Goal: Task Accomplishment & Management: Use online tool/utility

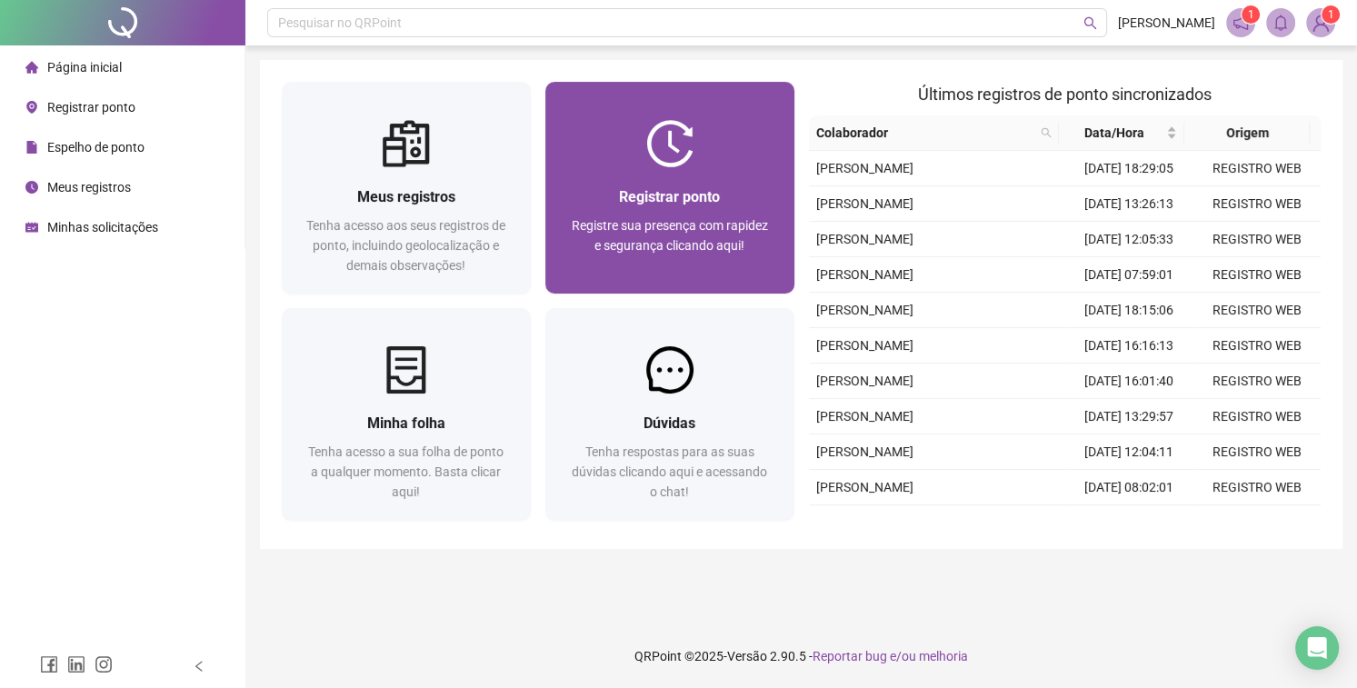
click at [681, 165] on img at bounding box center [669, 143] width 47 height 47
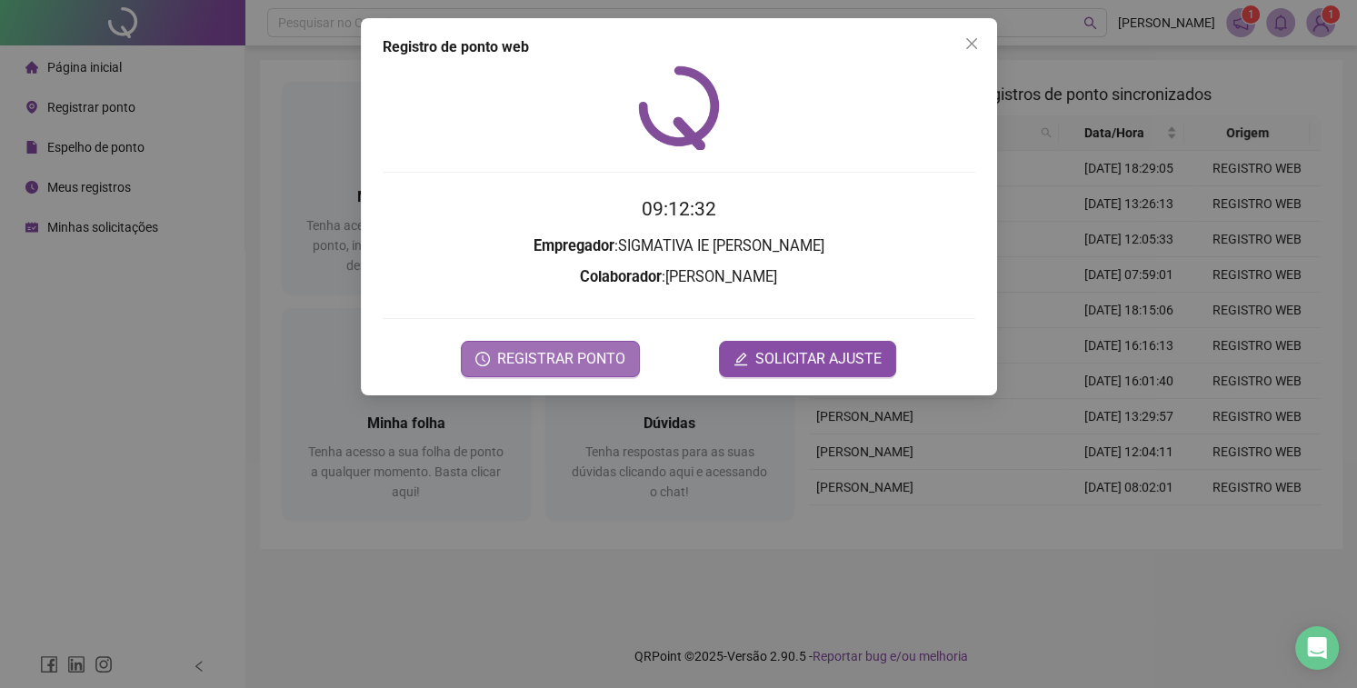
click at [528, 357] on span "REGISTRAR PONTO" at bounding box center [561, 359] width 128 height 22
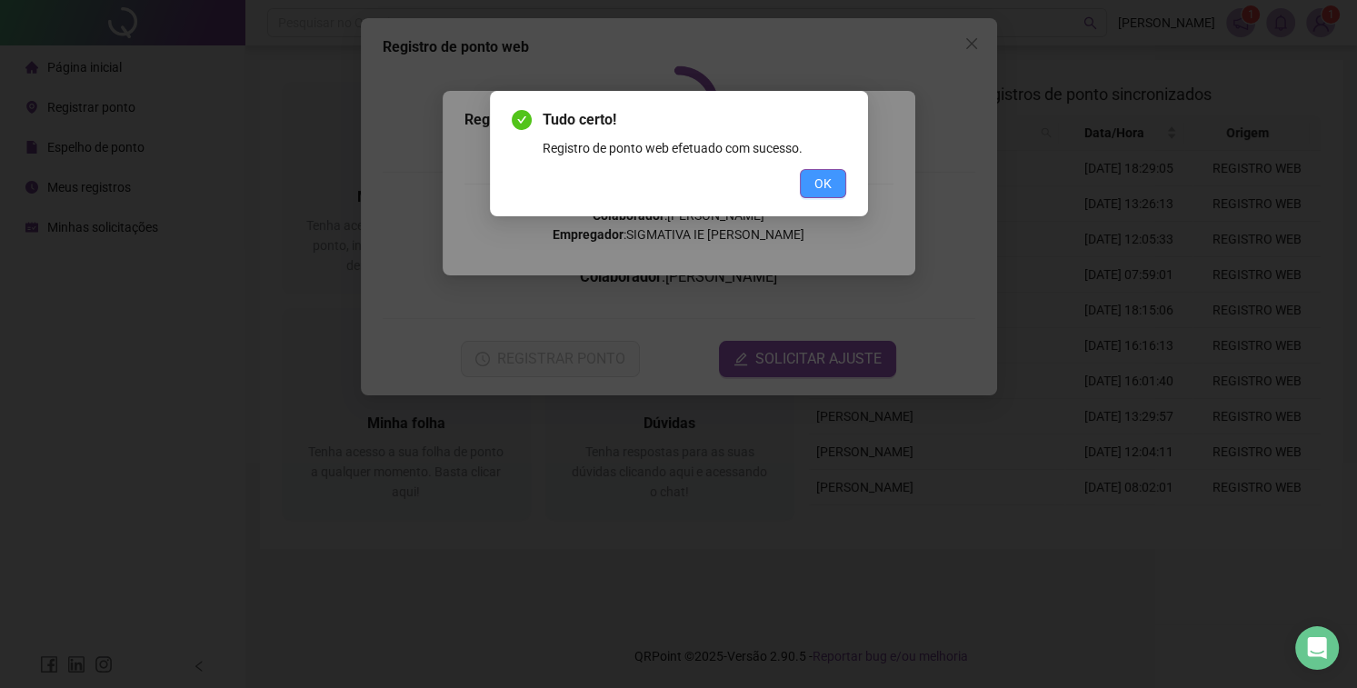
click at [838, 189] on button "OK" at bounding box center [823, 183] width 46 height 29
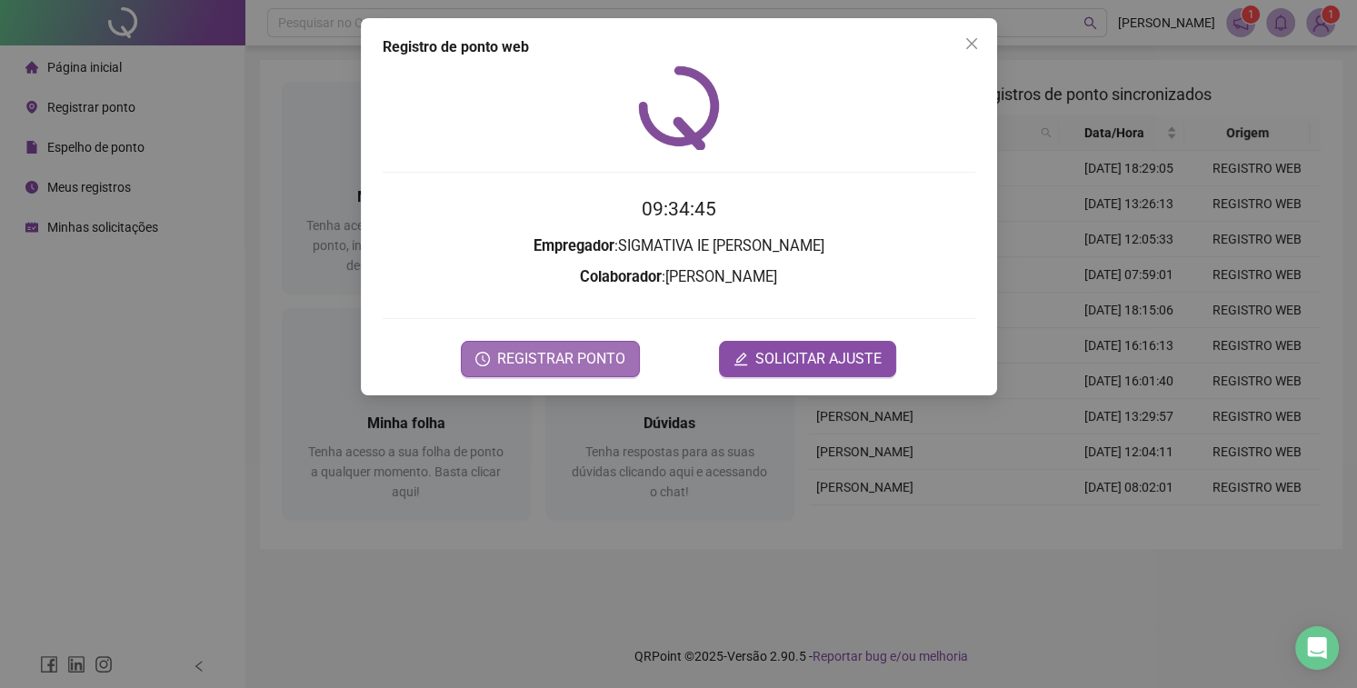
click at [582, 352] on span "REGISTRAR PONTO" at bounding box center [561, 359] width 128 height 22
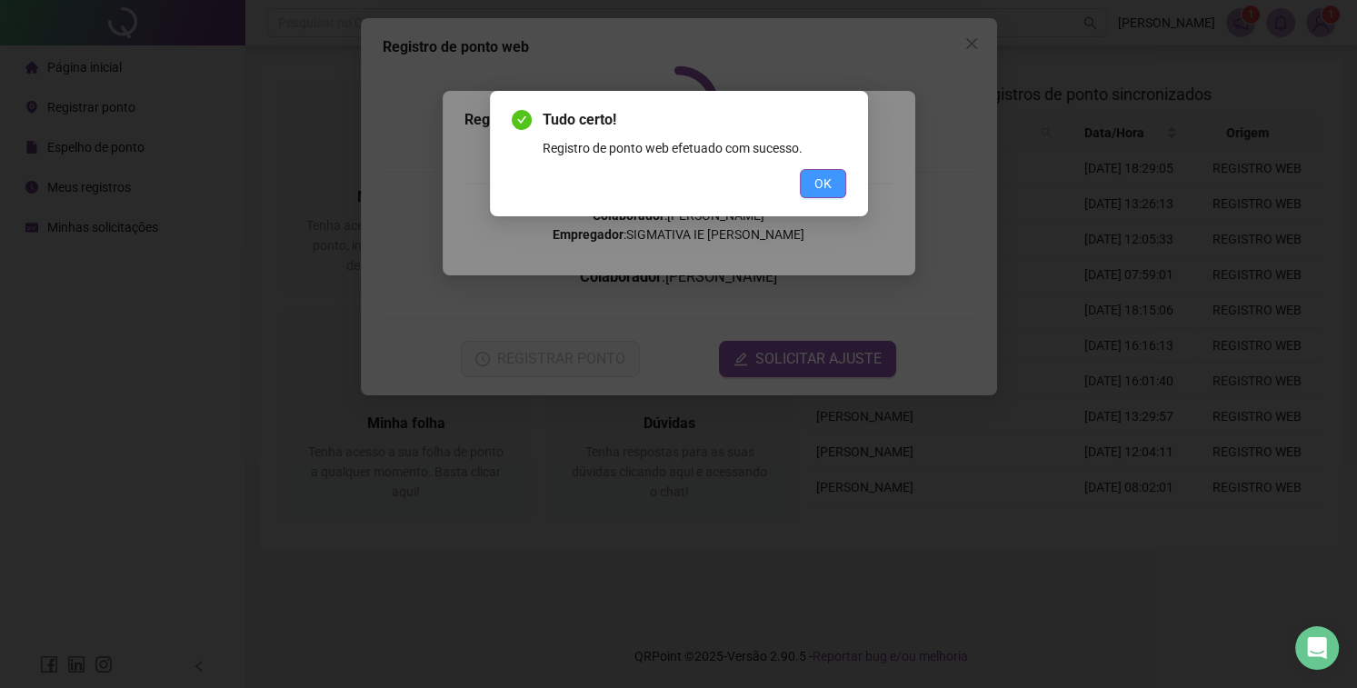
click at [819, 182] on span "OK" at bounding box center [822, 184] width 17 height 20
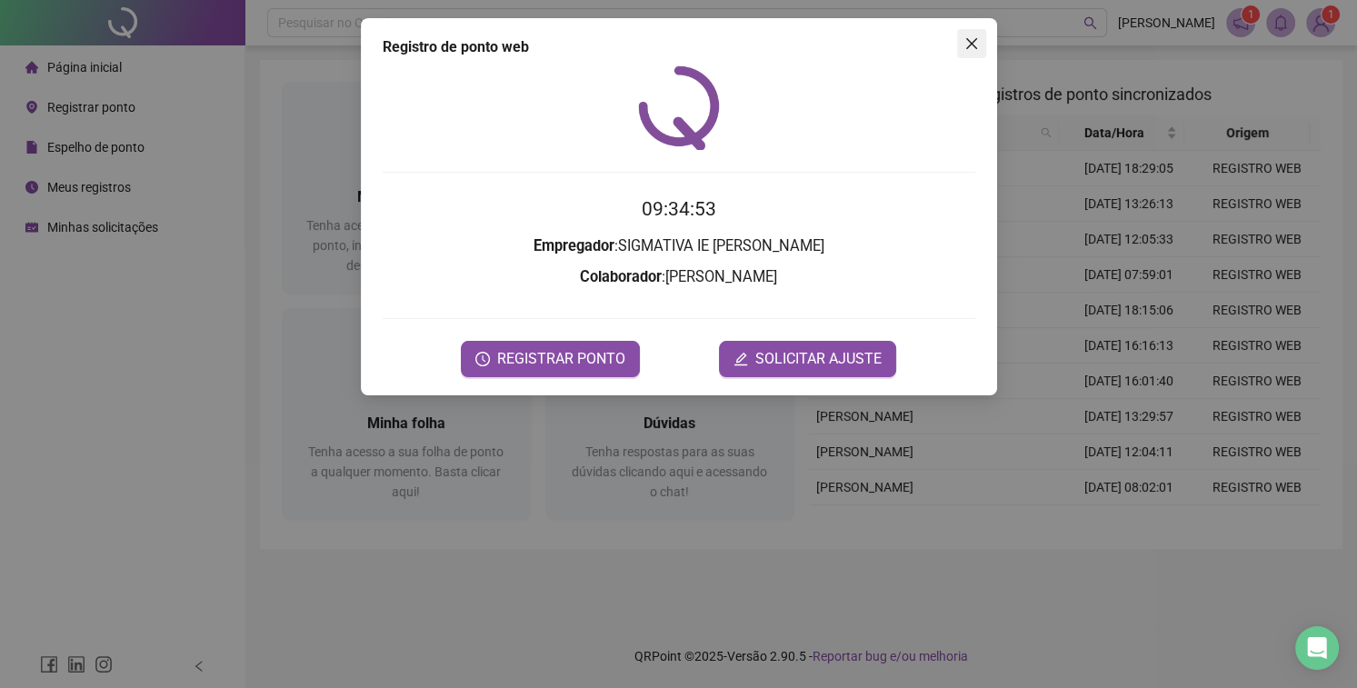
click at [974, 41] on icon "close" at bounding box center [971, 43] width 15 height 15
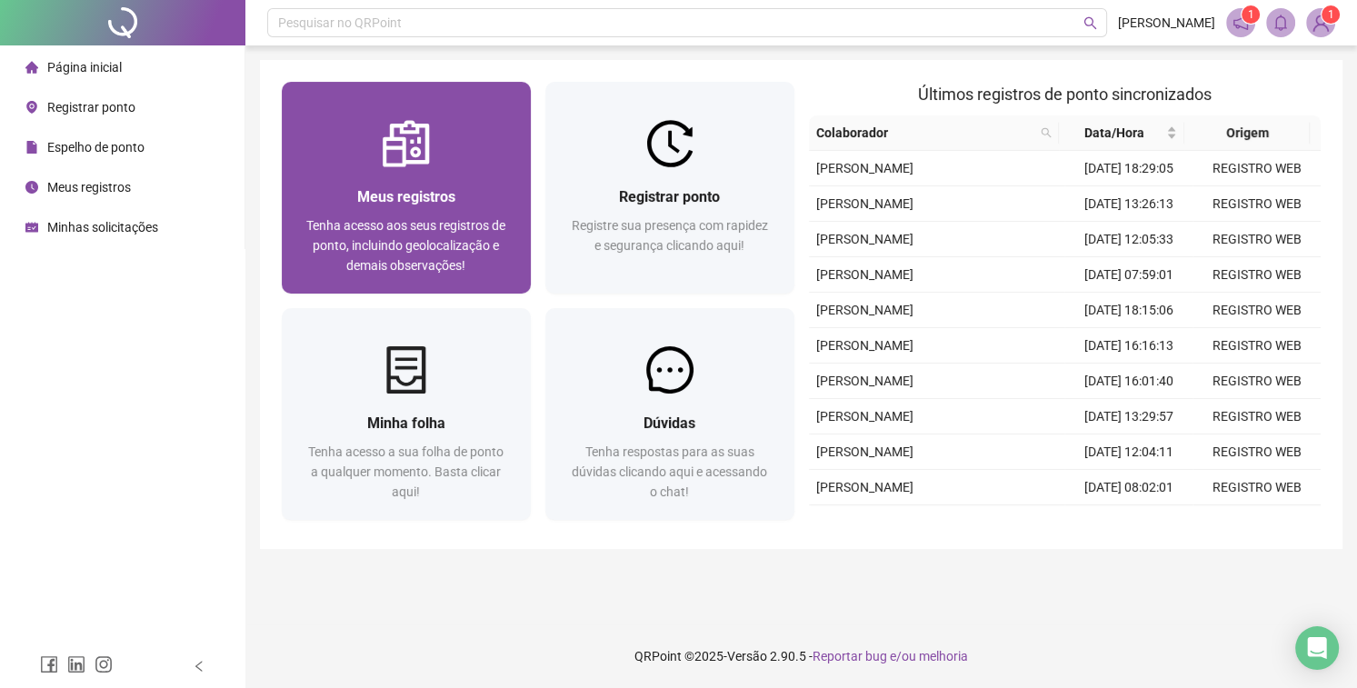
click at [419, 230] on span "Tenha acesso aos seus registros de ponto, incluindo geolocalização e demais obs…" at bounding box center [405, 245] width 199 height 55
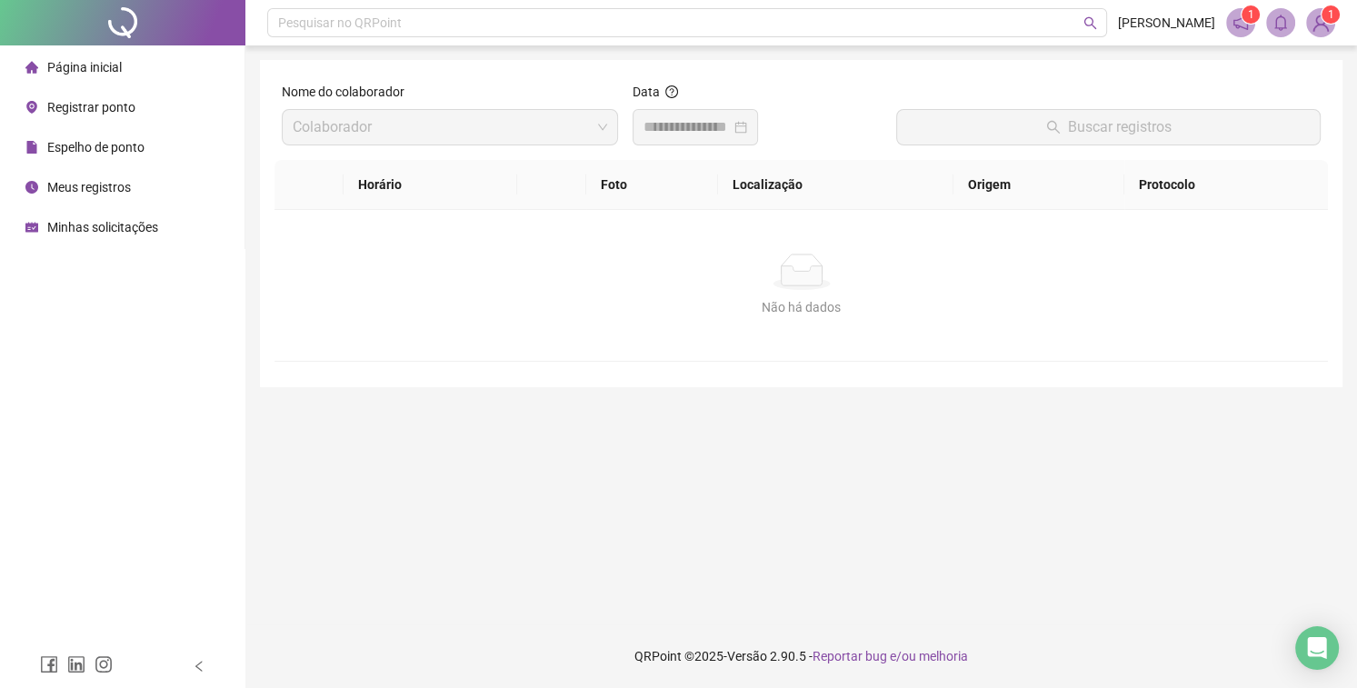
click at [694, 142] on div at bounding box center [695, 127] width 125 height 36
click at [665, 135] on input at bounding box center [687, 127] width 87 height 22
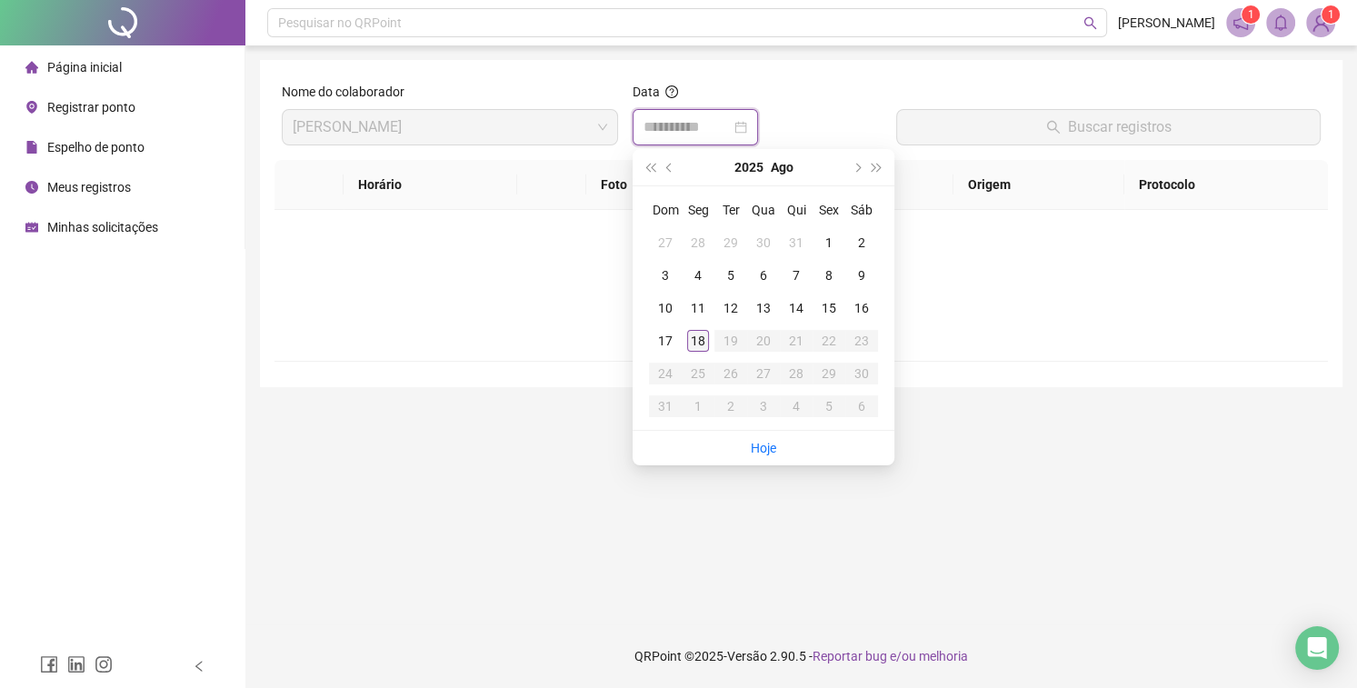
type input "**********"
click at [695, 334] on div "18" at bounding box center [698, 341] width 22 height 22
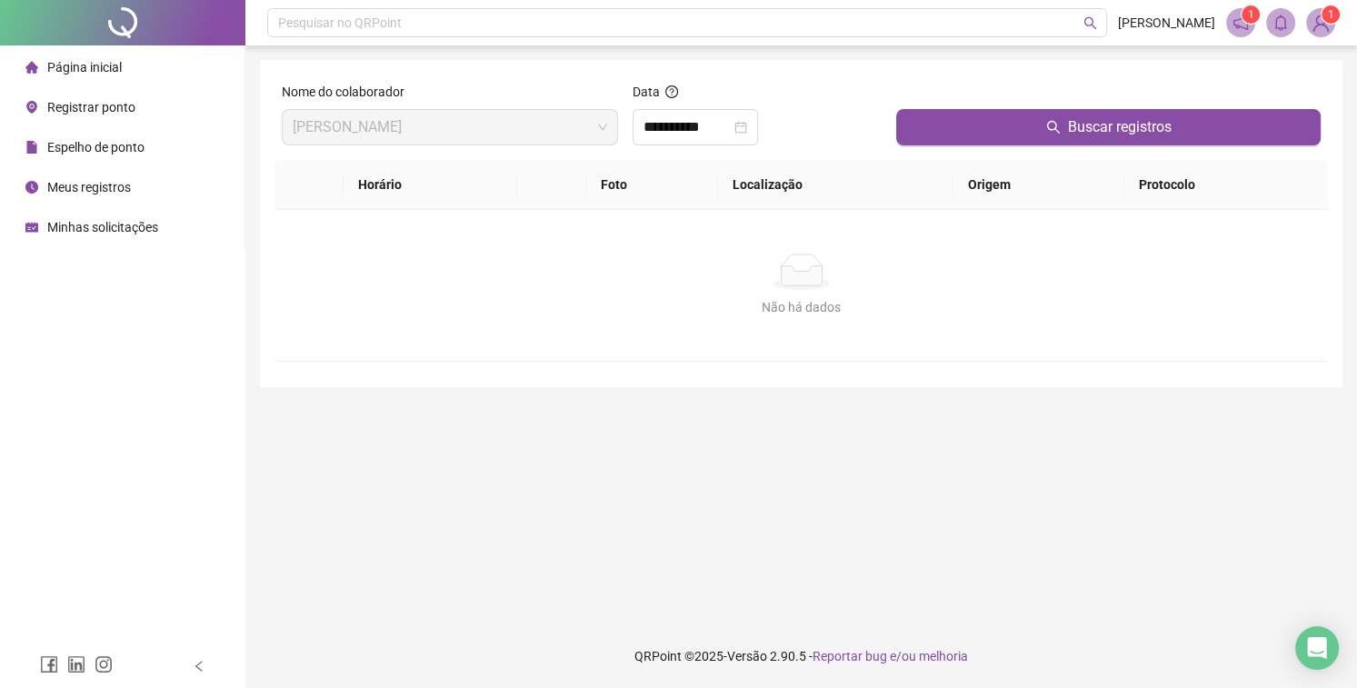
click at [977, 104] on div at bounding box center [1108, 95] width 424 height 27
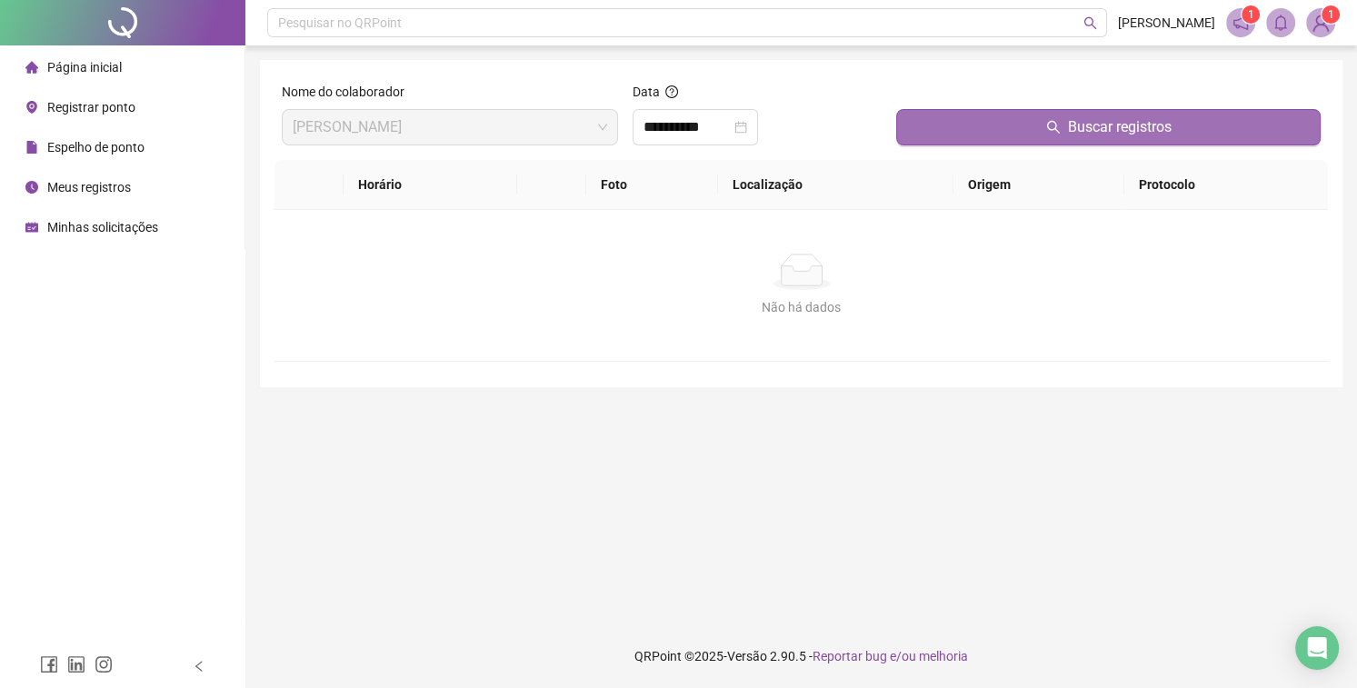
click at [980, 133] on button "Buscar registros" at bounding box center [1108, 127] width 424 height 36
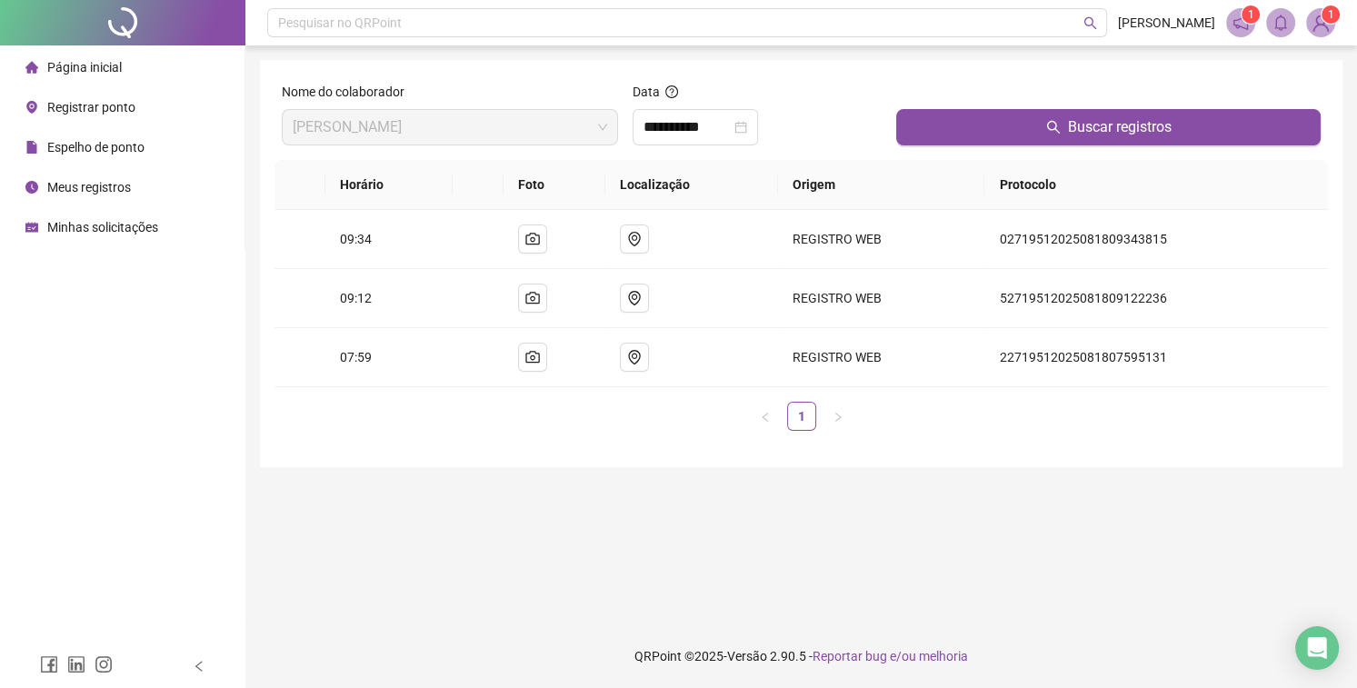
click at [88, 113] on span "Registrar ponto" at bounding box center [91, 107] width 88 height 15
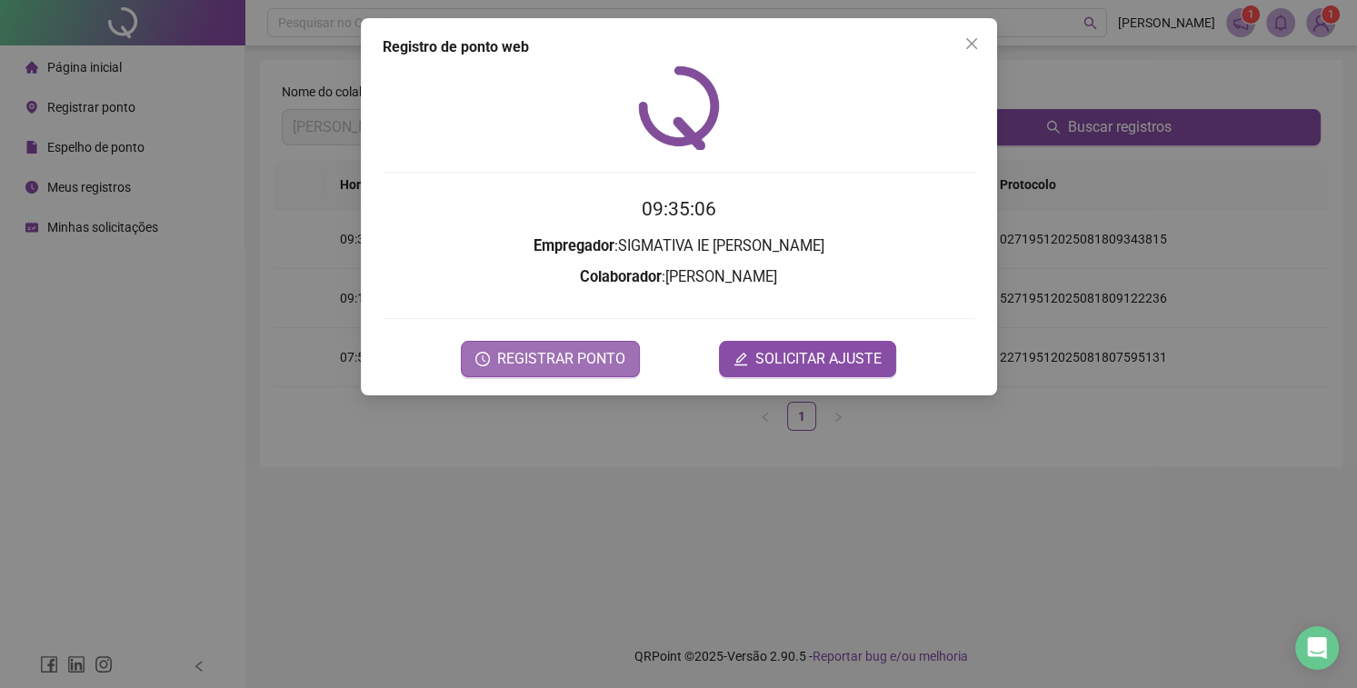
click at [555, 353] on span "REGISTRAR PONTO" at bounding box center [561, 359] width 128 height 22
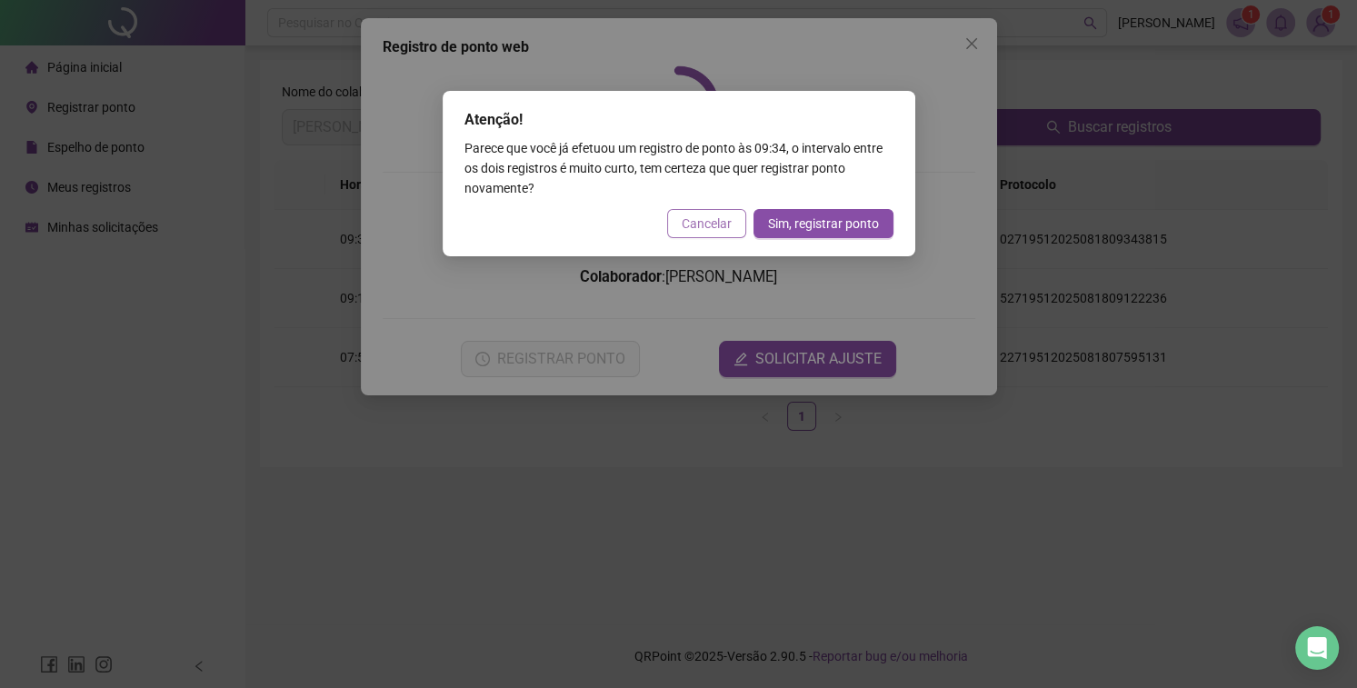
click at [706, 235] on button "Cancelar" at bounding box center [706, 223] width 79 height 29
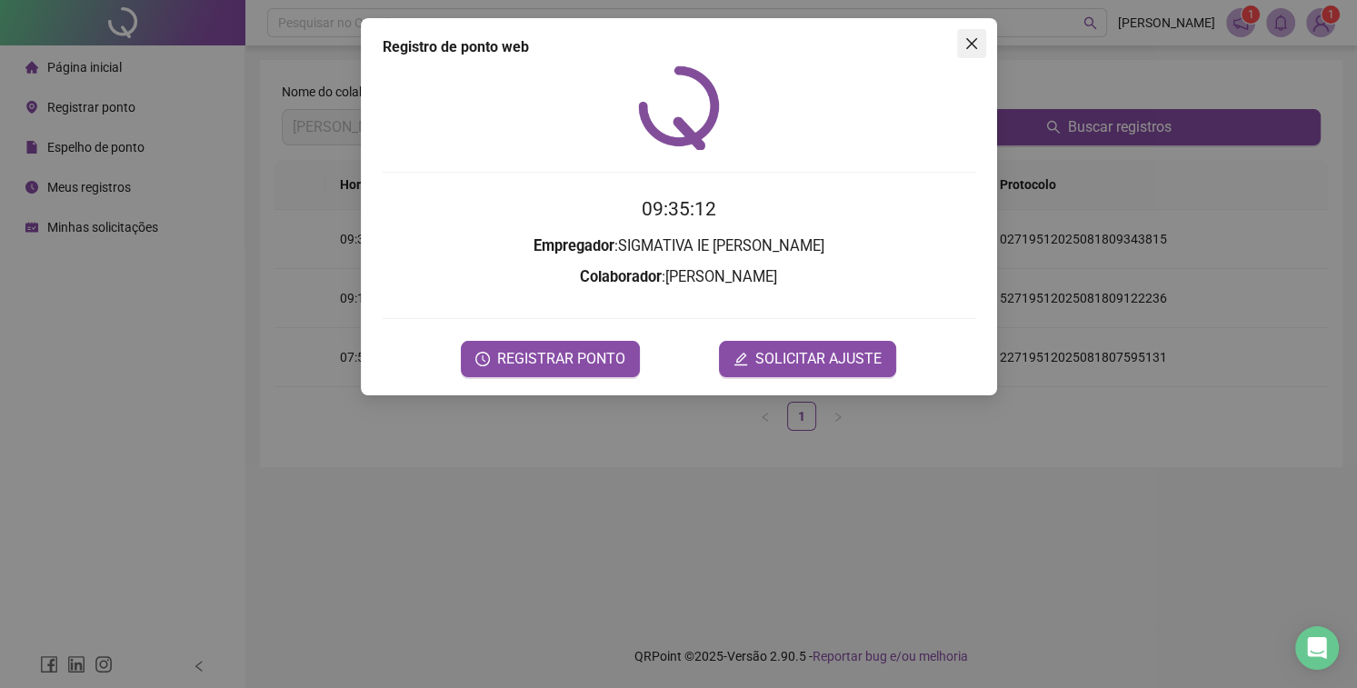
click at [961, 50] on span "Close" at bounding box center [971, 43] width 29 height 15
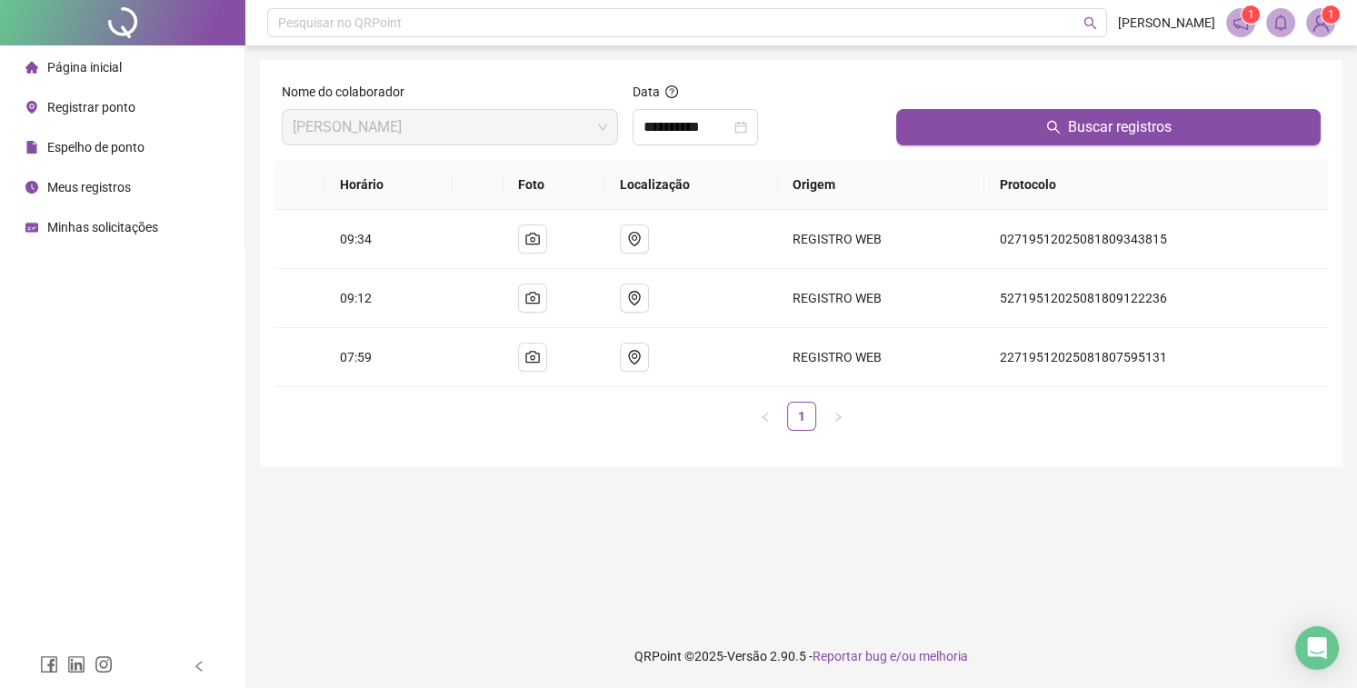
click at [76, 65] on span "Página inicial" at bounding box center [84, 67] width 75 height 15
